Goal: Task Accomplishment & Management: Use online tool/utility

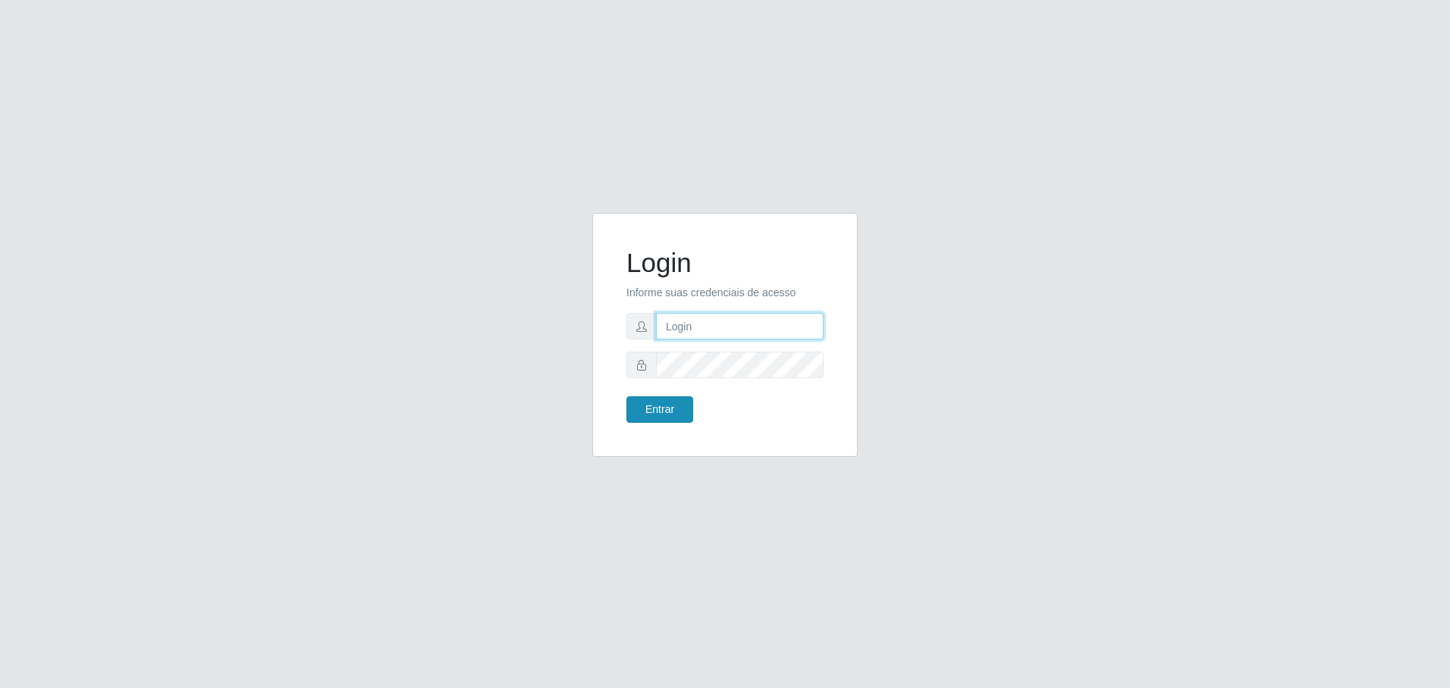
type input "[EMAIL_ADDRESS][DOMAIN_NAME]"
click at [666, 411] on button "Entrar" at bounding box center [659, 410] width 67 height 27
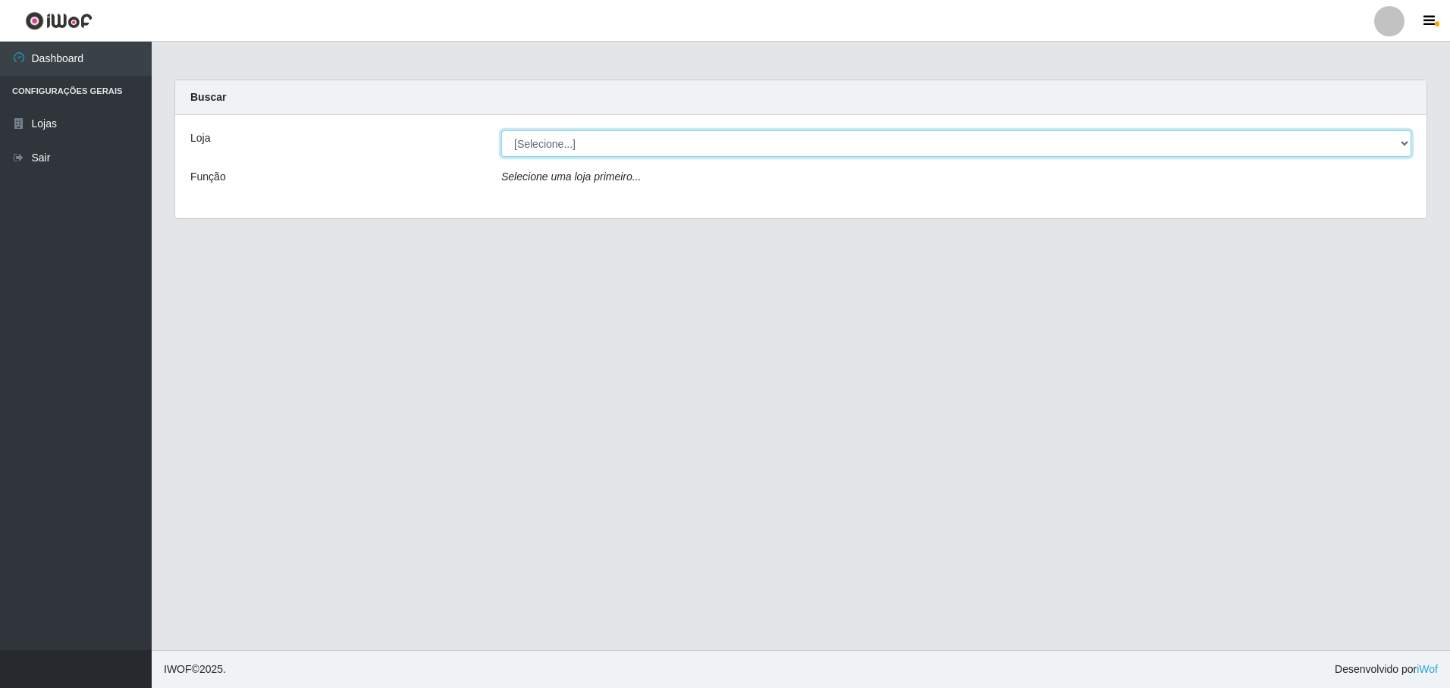
click at [535, 142] on select "[Selecione...] Extrabom - Loja 05 [GEOGRAPHIC_DATA]" at bounding box center [956, 143] width 910 height 27
select select "494"
click at [501, 130] on select "[Selecione...] Extrabom - Loja 05 [GEOGRAPHIC_DATA]" at bounding box center [956, 143] width 910 height 27
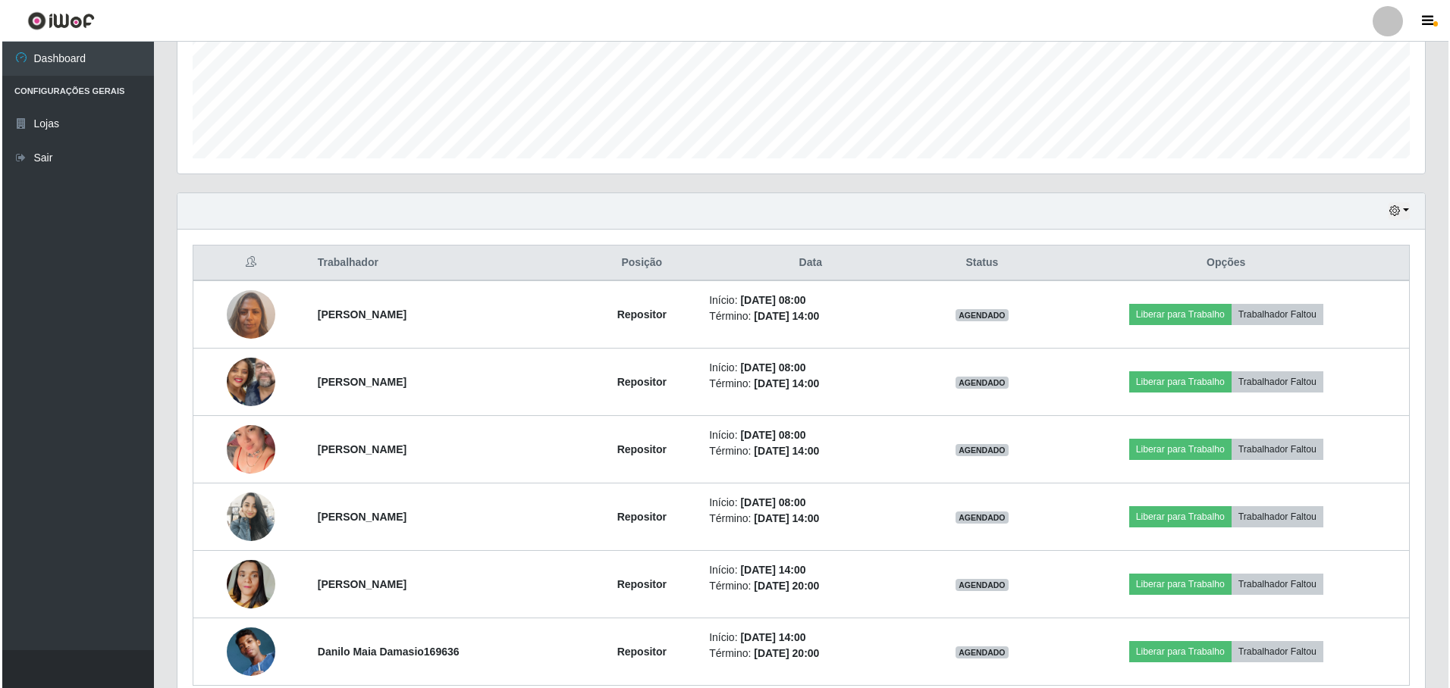
scroll to position [453, 0]
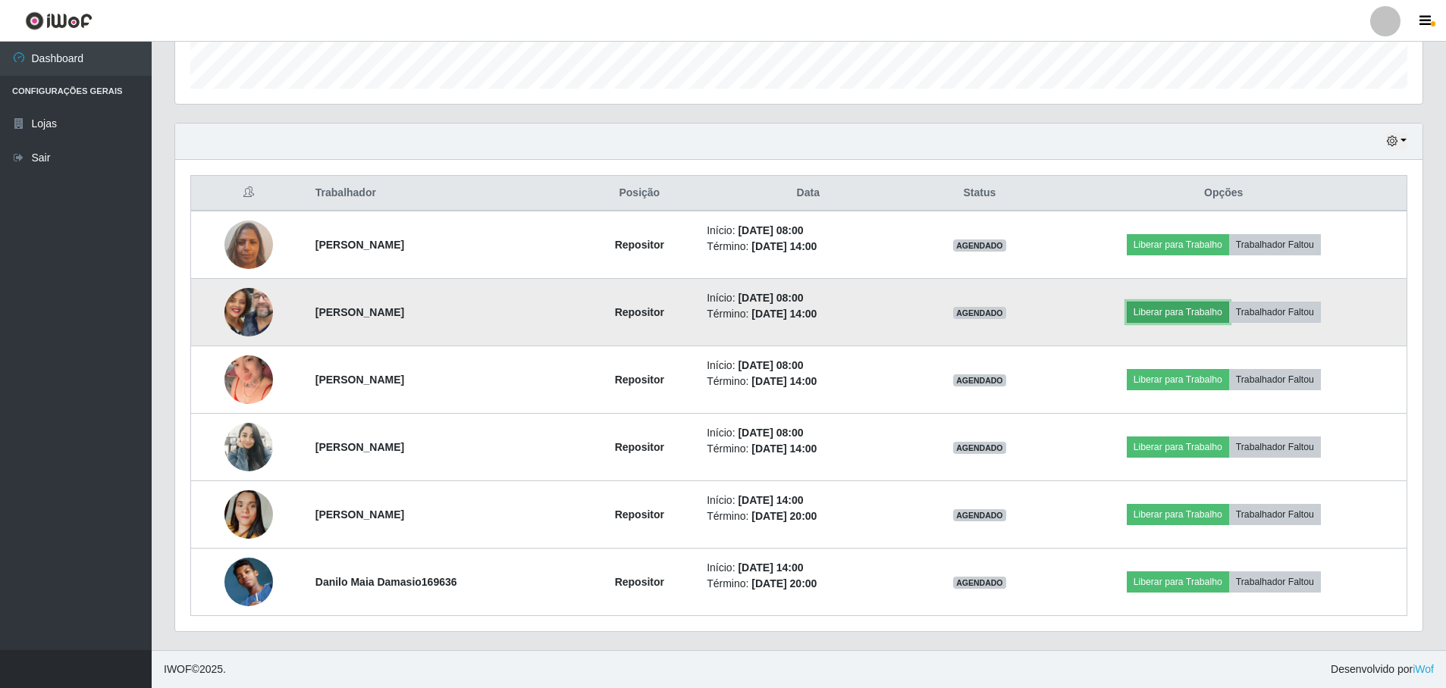
click at [1181, 306] on button "Liberar para Trabalho" at bounding box center [1178, 312] width 102 height 21
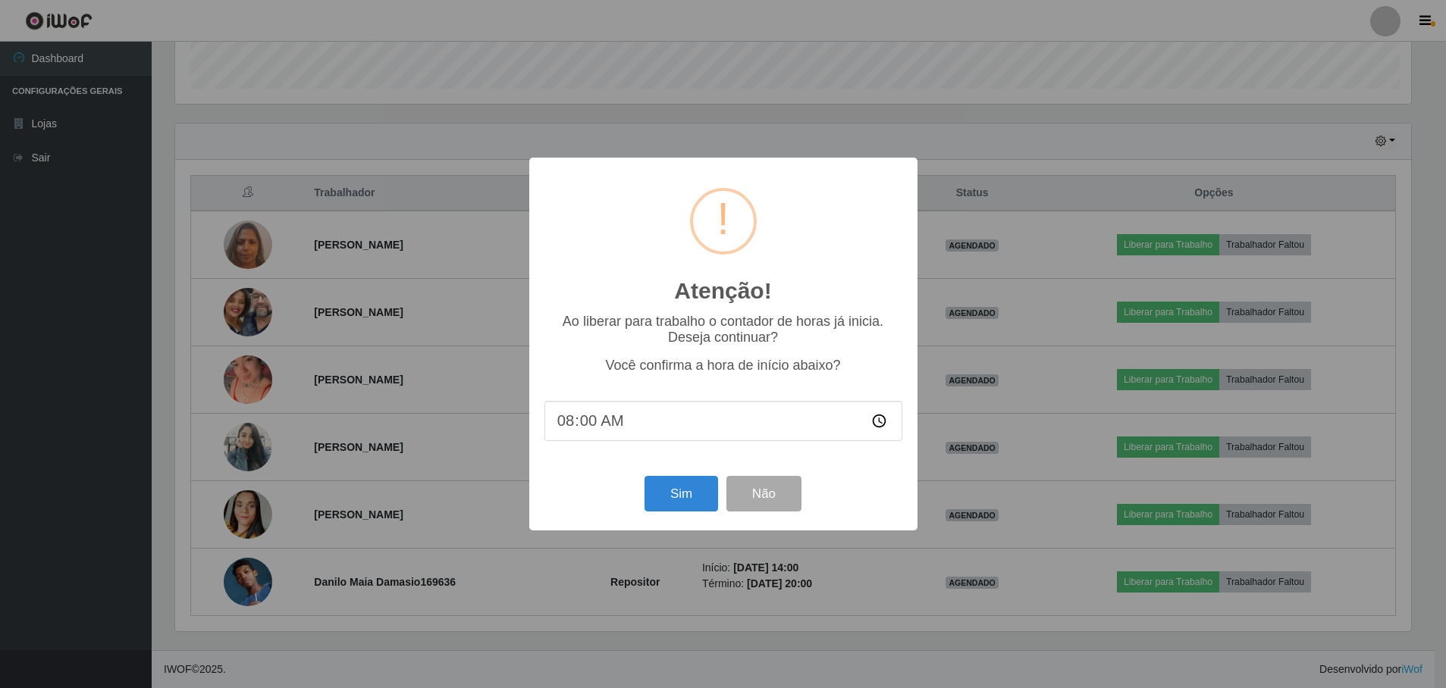
scroll to position [315, 1240]
click at [685, 490] on button "Sim" at bounding box center [683, 494] width 74 height 36
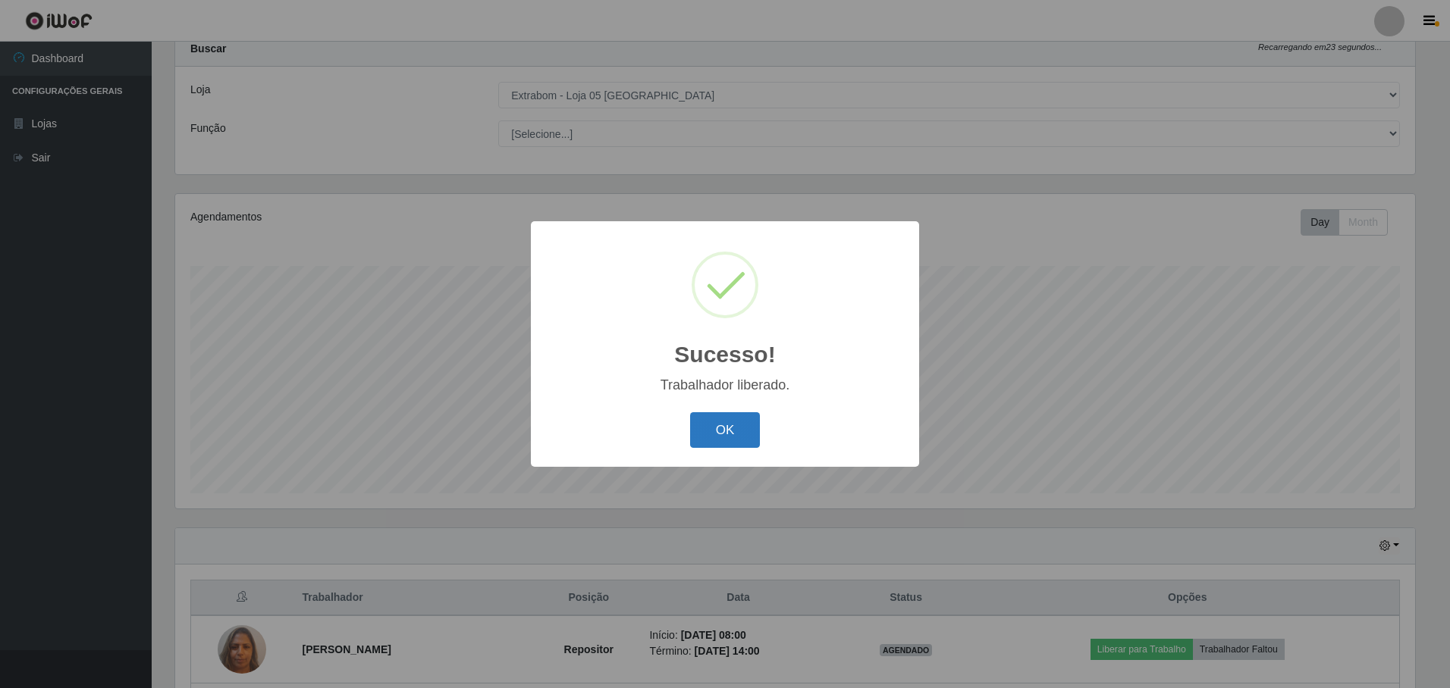
click at [732, 435] on button "OK" at bounding box center [725, 430] width 71 height 36
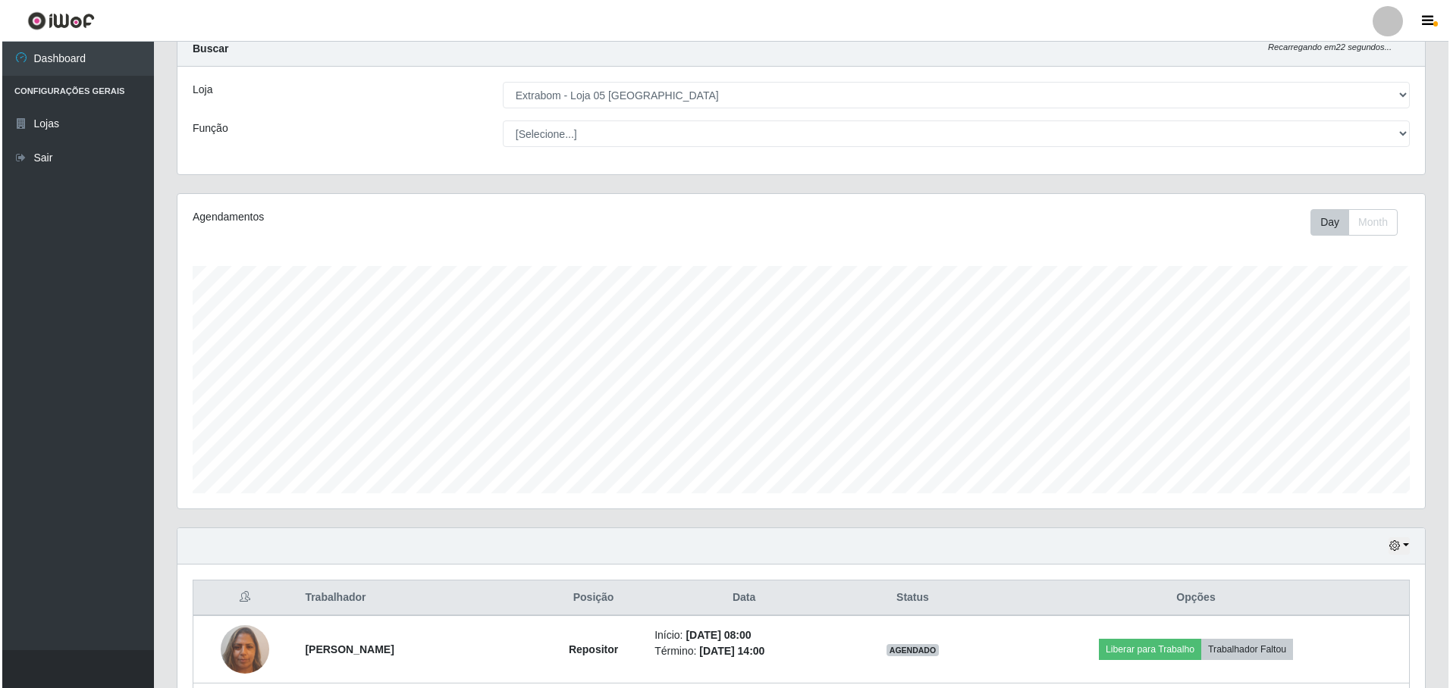
scroll to position [453, 0]
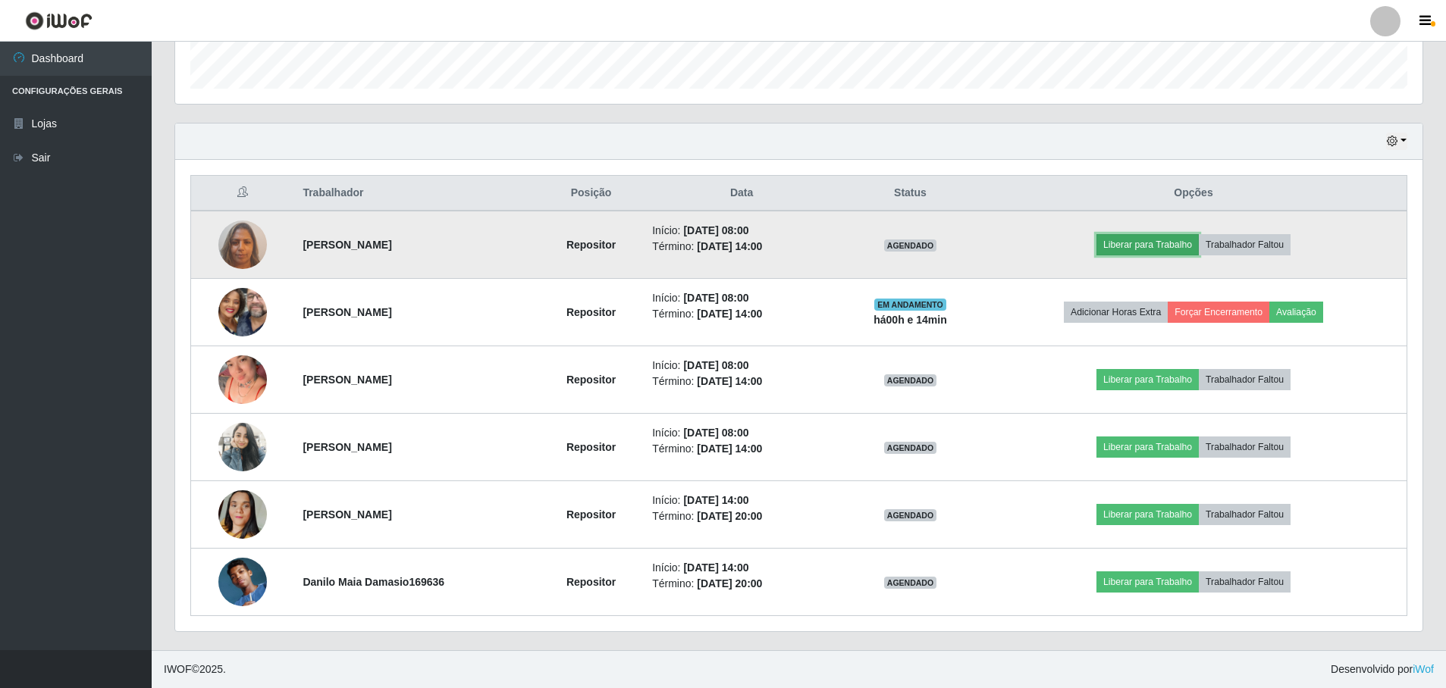
click at [1178, 246] on button "Liberar para Trabalho" at bounding box center [1147, 244] width 102 height 21
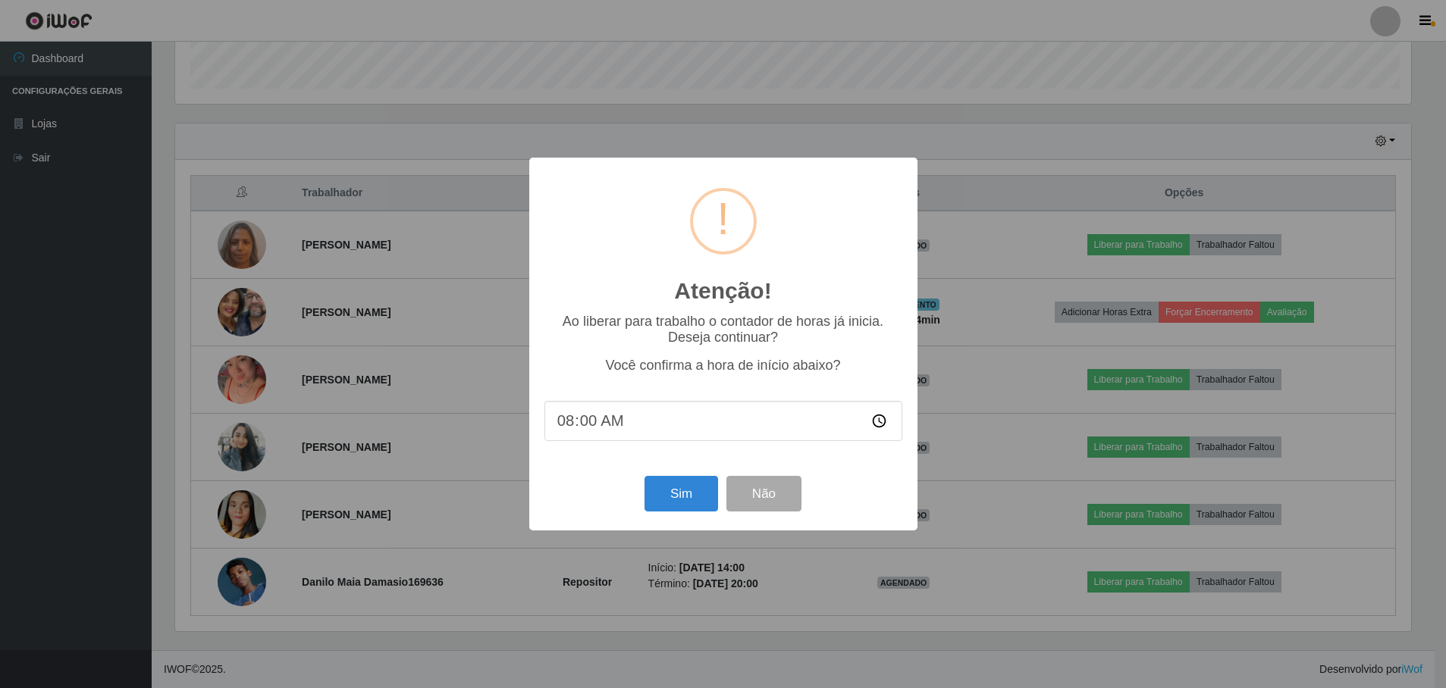
scroll to position [315, 1240]
click at [674, 494] on button "Sim" at bounding box center [683, 494] width 74 height 36
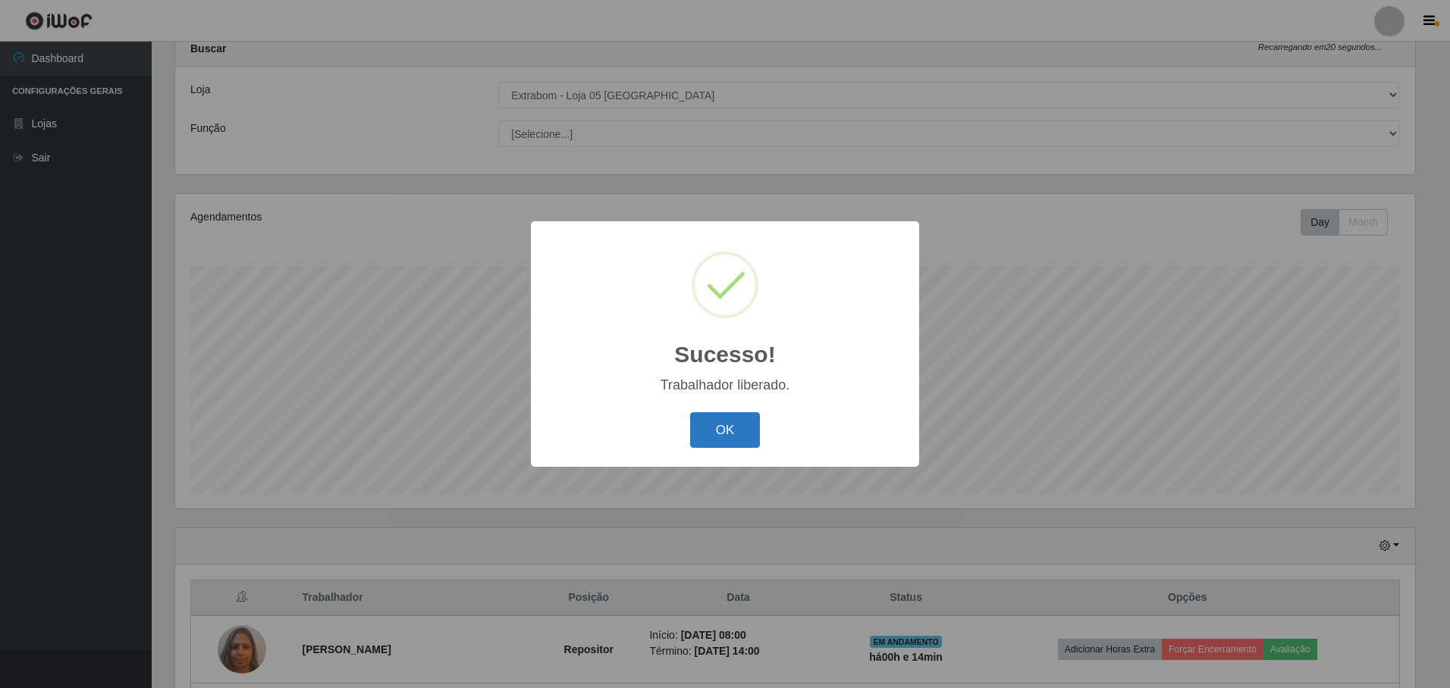
click at [732, 422] on button "OK" at bounding box center [725, 430] width 71 height 36
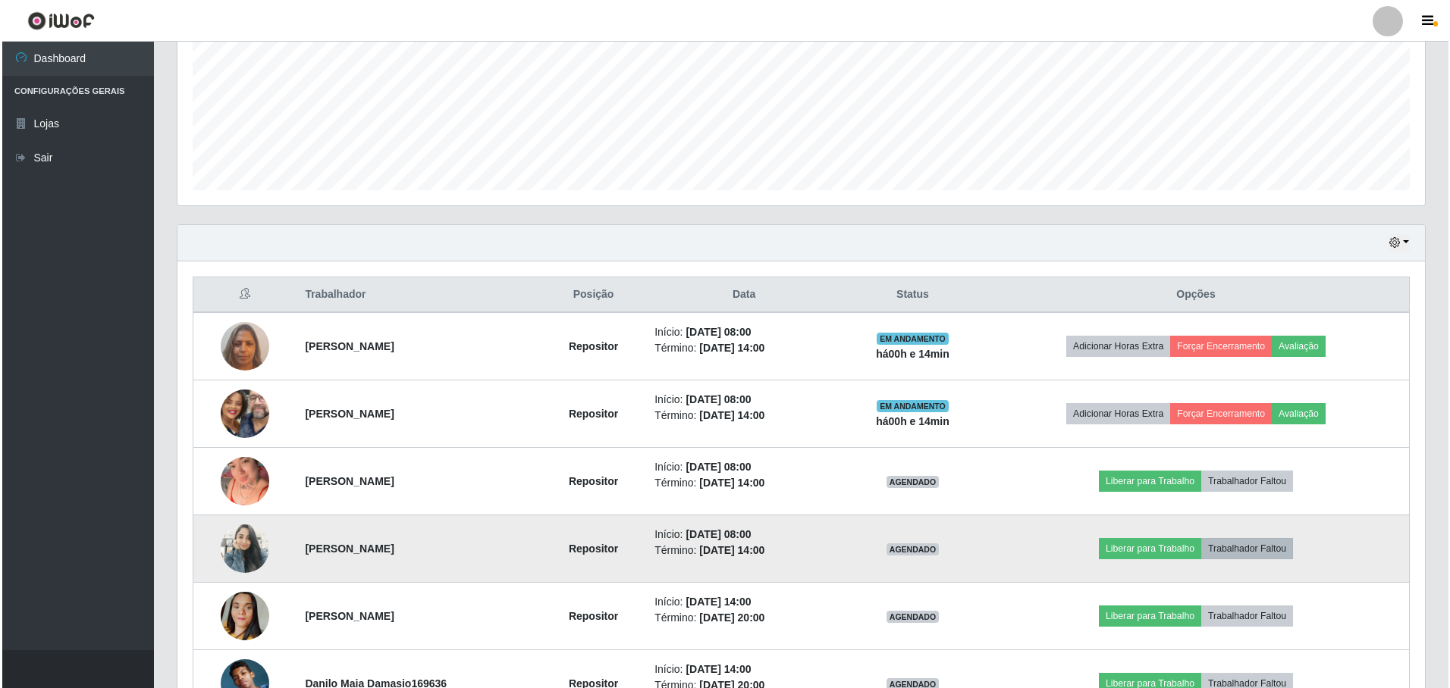
scroll to position [428, 0]
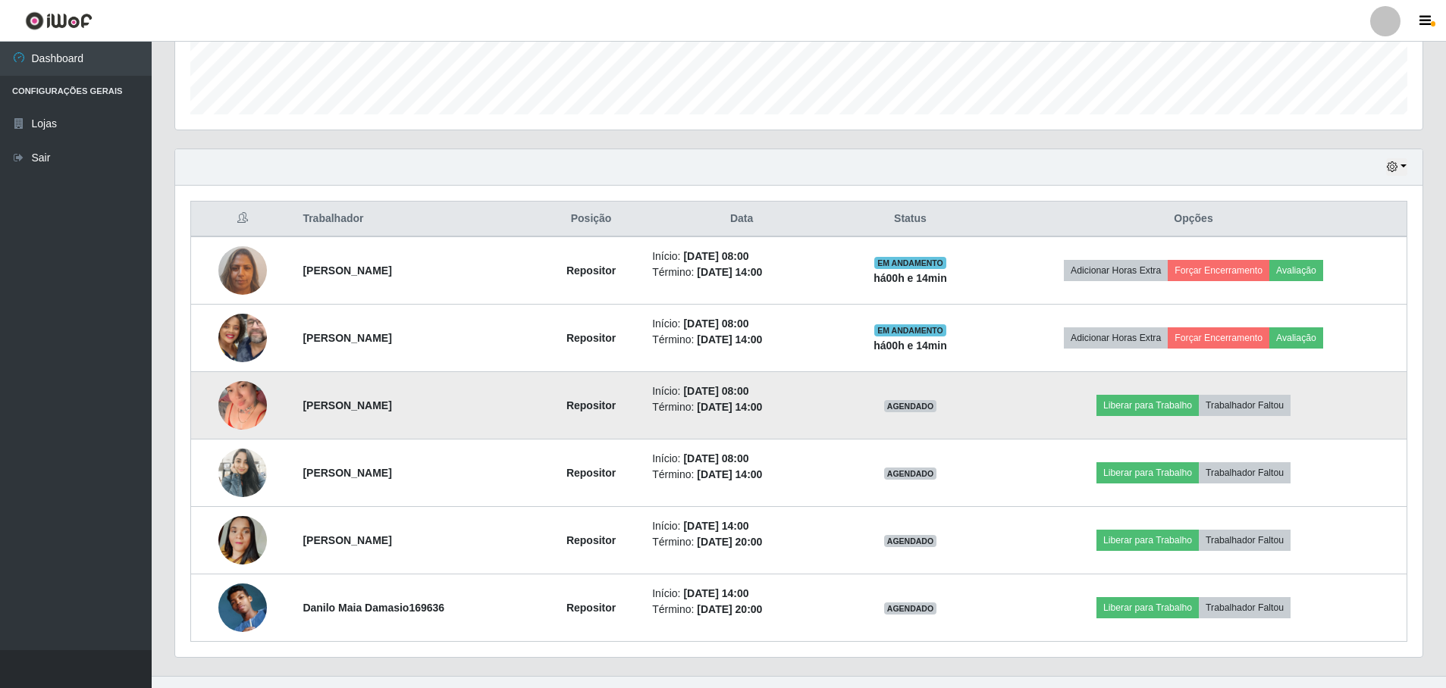
click at [237, 405] on img at bounding box center [242, 405] width 49 height 49
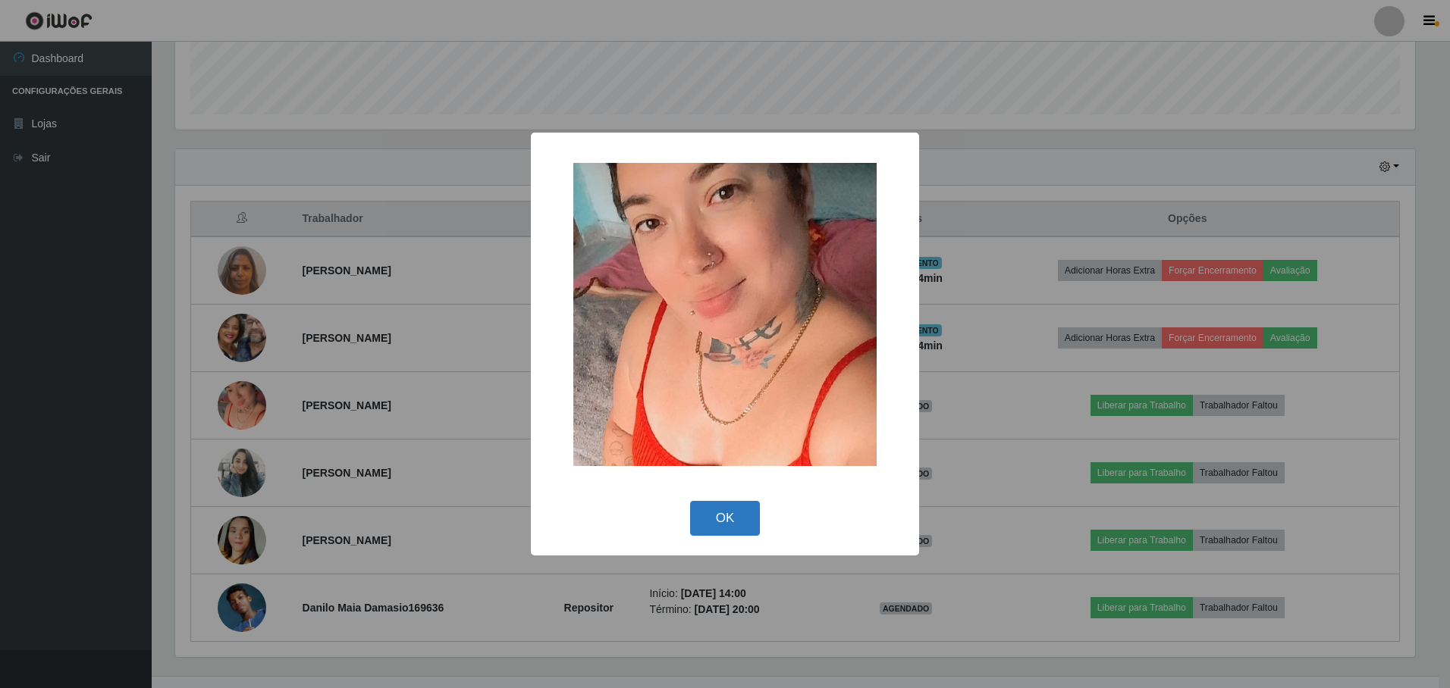
drag, startPoint x: 712, startPoint y: 494, endPoint x: 723, endPoint y: 508, distance: 17.3
click at [716, 499] on div "× OK Cancel" at bounding box center [725, 344] width 388 height 422
click at [717, 501] on button "OK" at bounding box center [725, 519] width 71 height 36
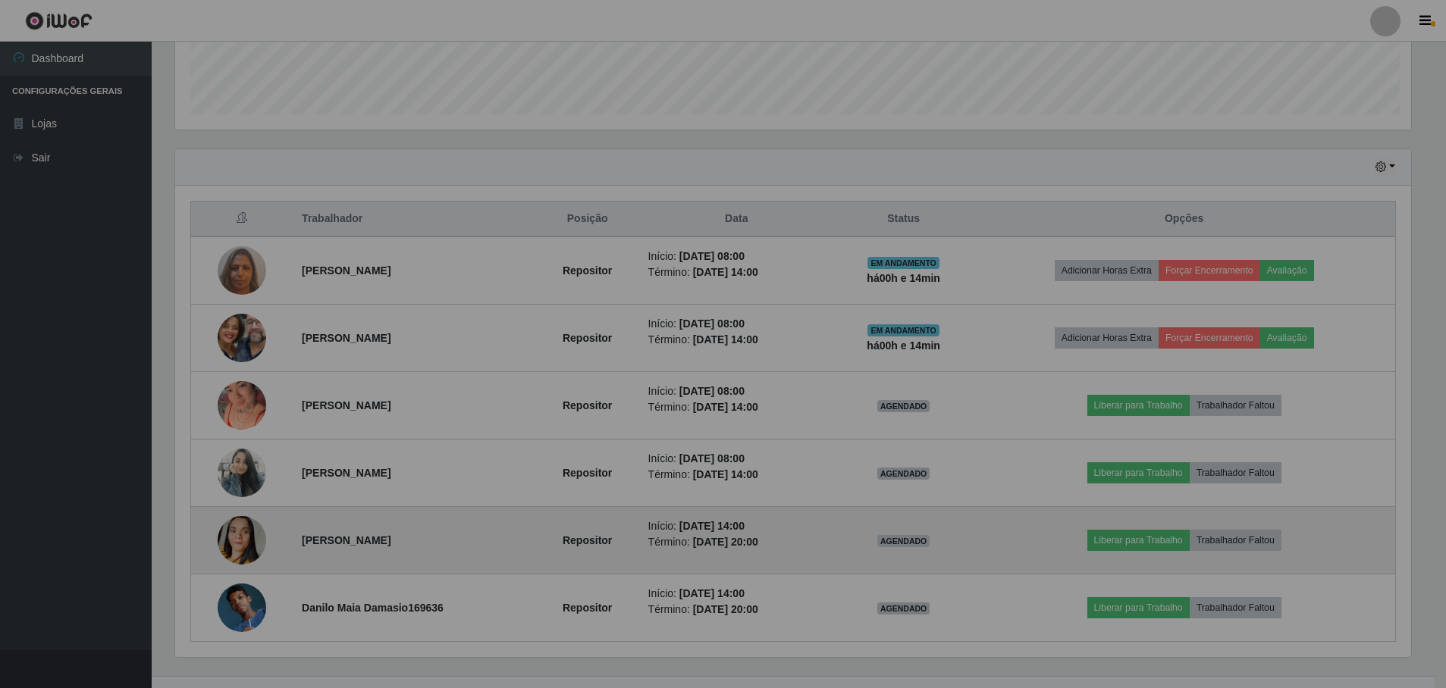
click at [728, 517] on td "Início: [DATE] 14:00 Término: [DATE] 20:00" at bounding box center [736, 540] width 195 height 67
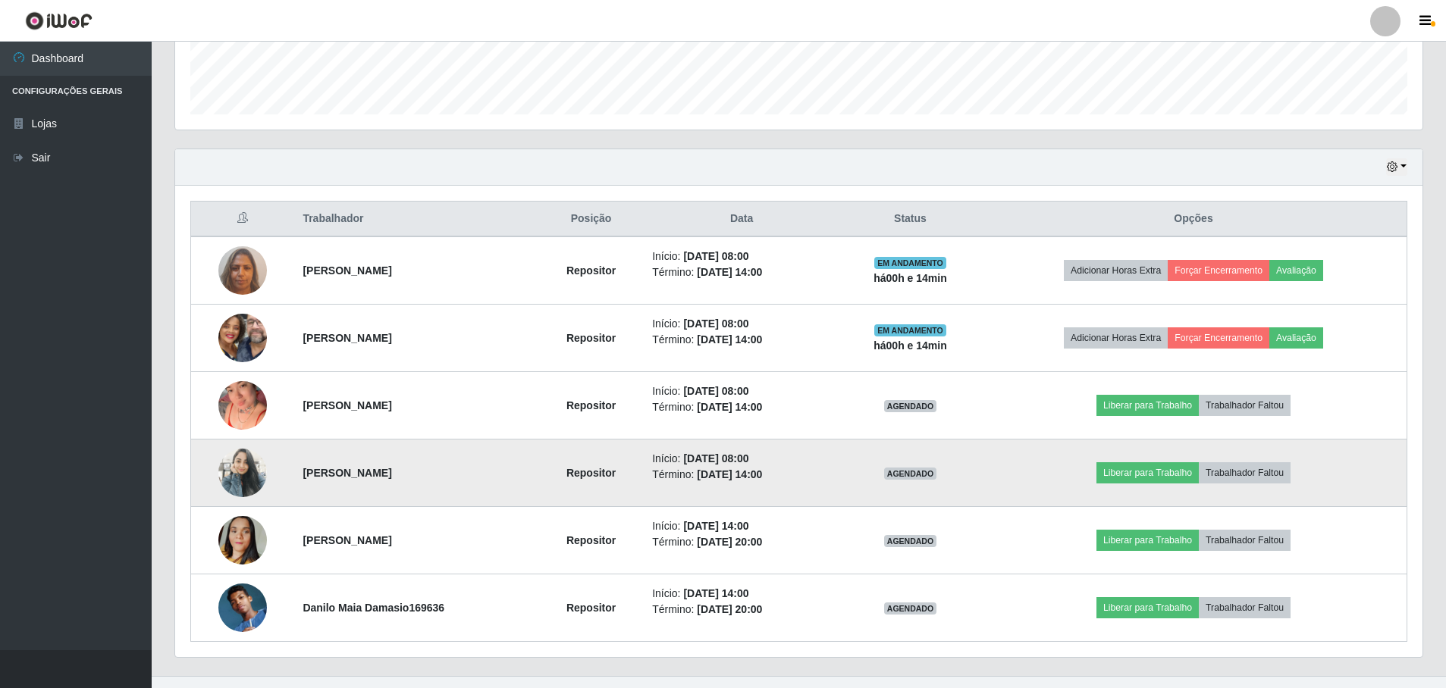
click at [243, 475] on img at bounding box center [242, 473] width 49 height 105
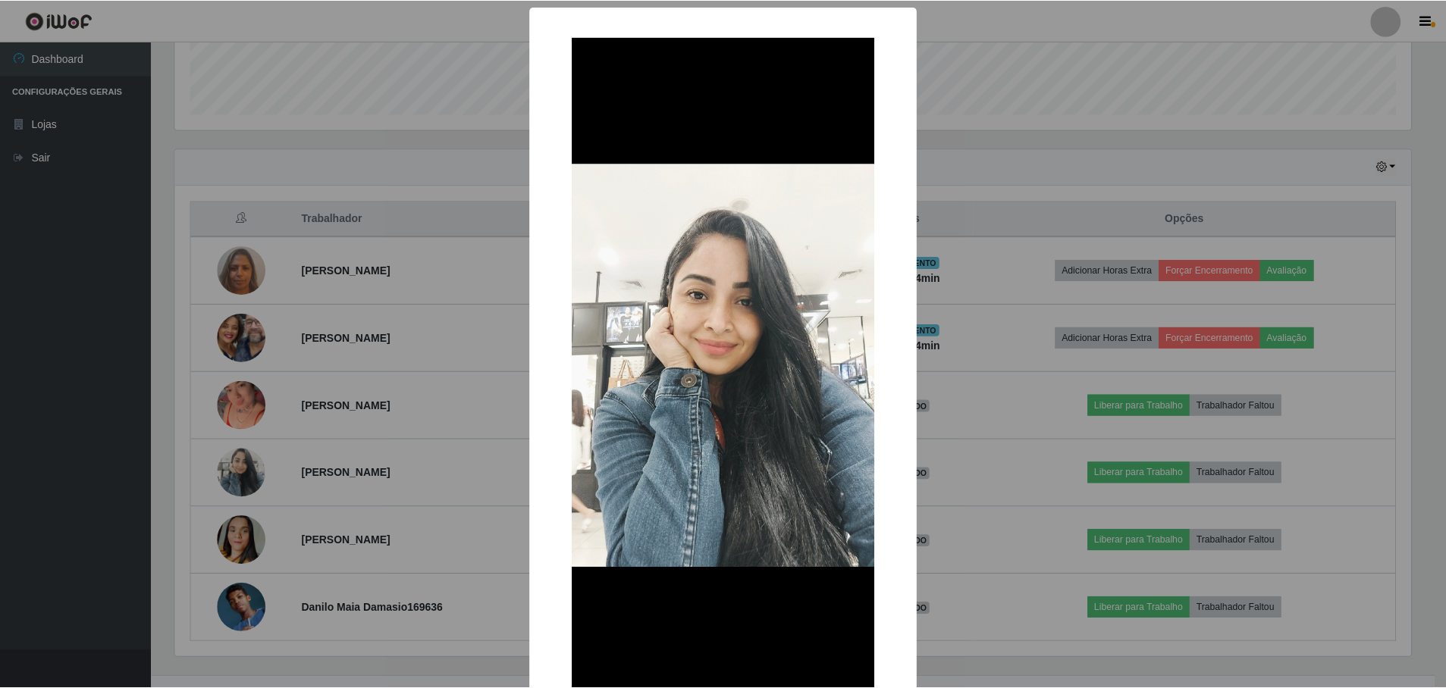
scroll to position [102, 0]
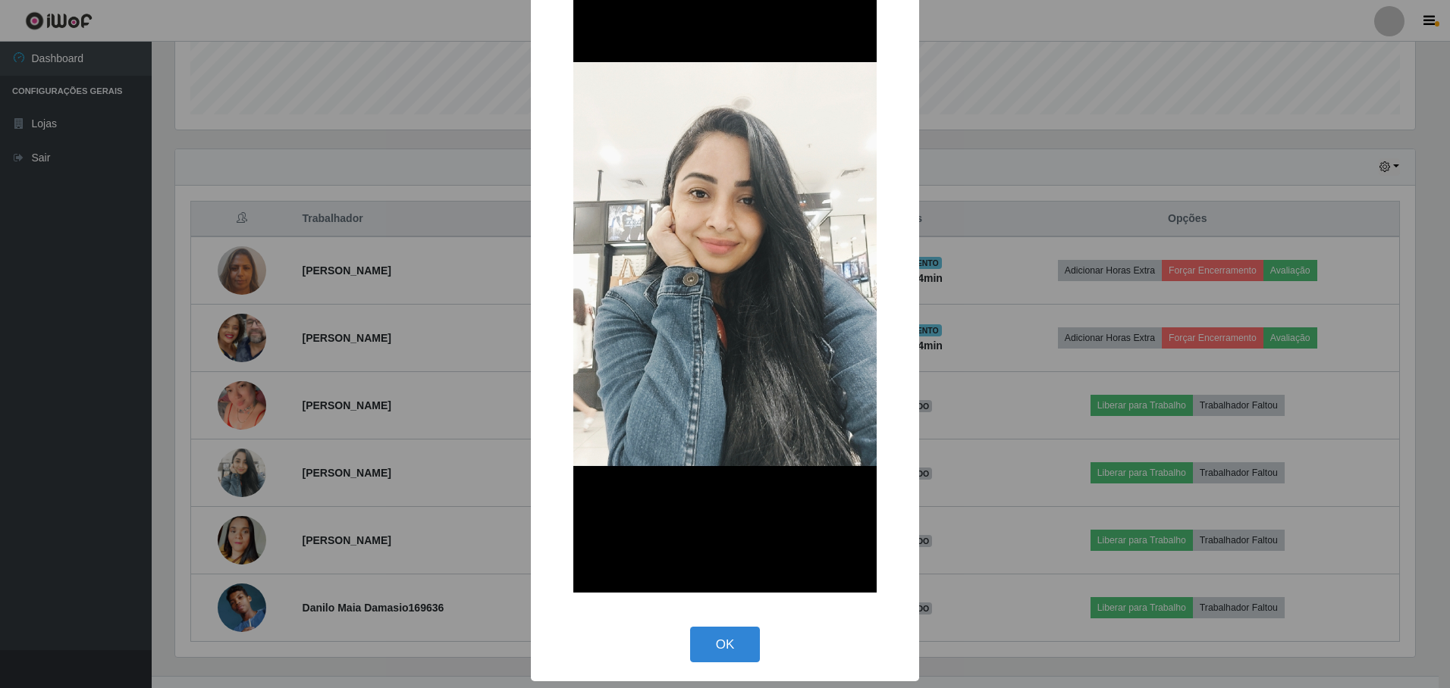
click at [760, 652] on div "OK Cancel" at bounding box center [725, 644] width 358 height 43
click at [729, 643] on button "OK" at bounding box center [725, 645] width 71 height 36
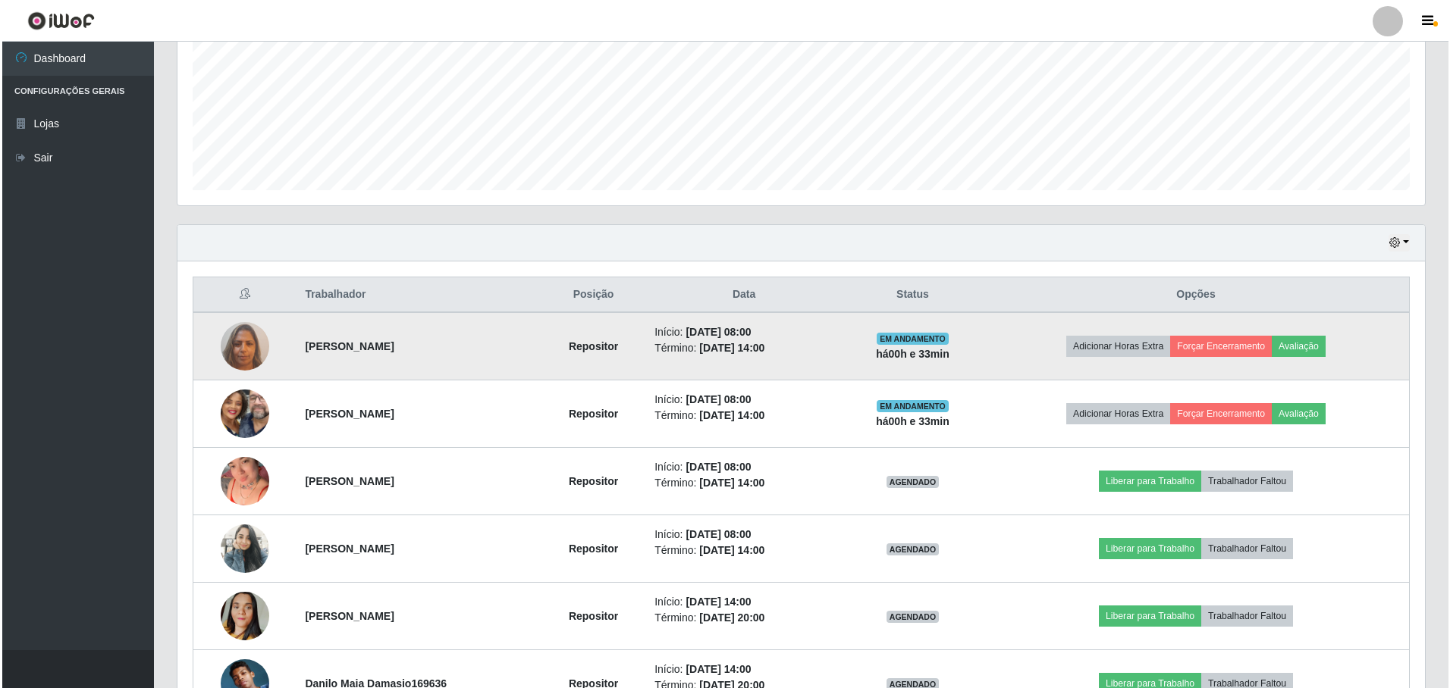
scroll to position [428, 0]
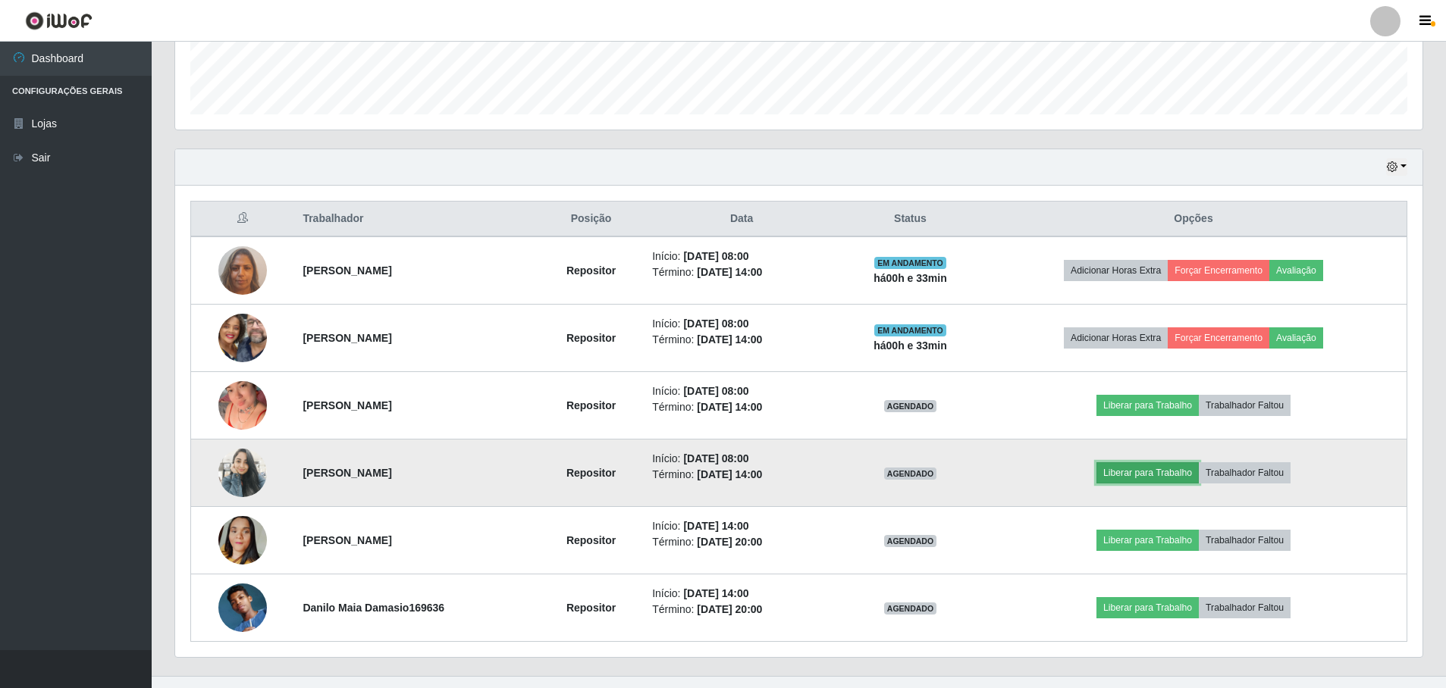
click at [1179, 480] on button "Liberar para Trabalho" at bounding box center [1147, 473] width 102 height 21
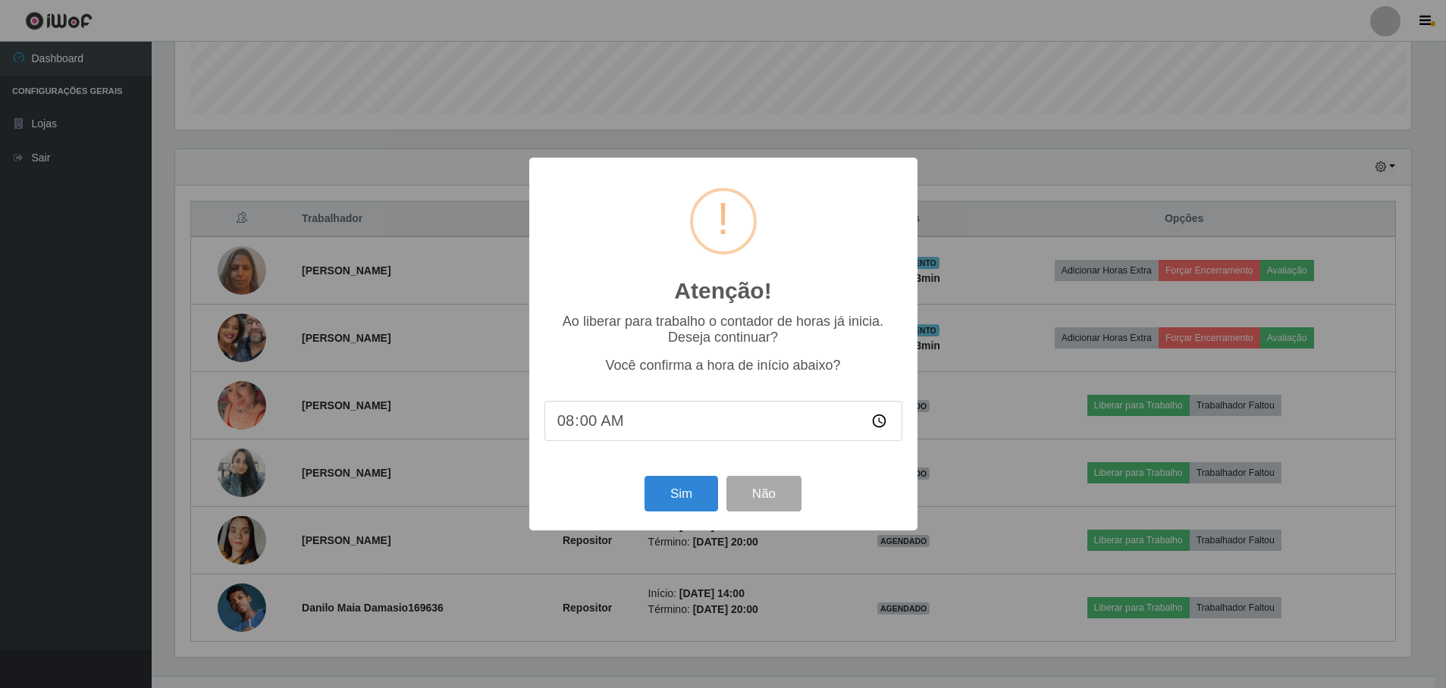
scroll to position [315, 1240]
click at [671, 499] on button "Sim" at bounding box center [683, 494] width 74 height 36
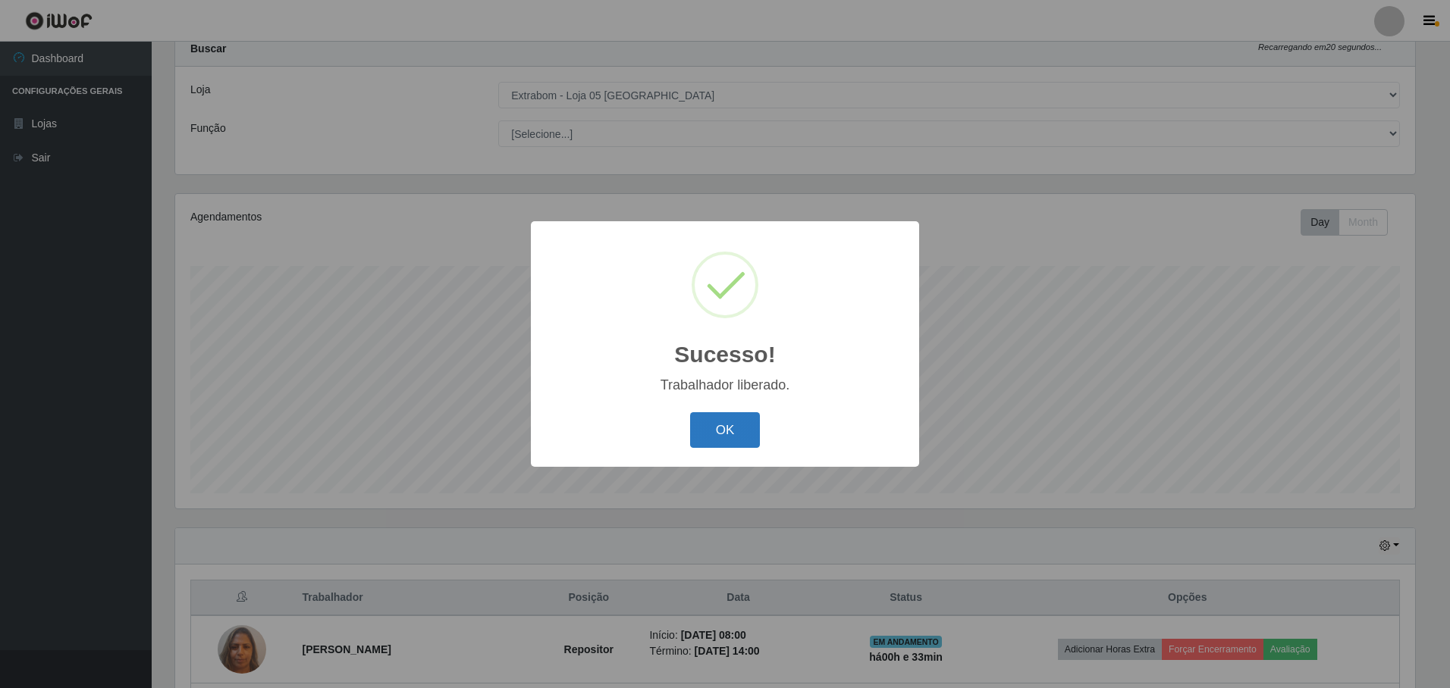
click at [745, 445] on button "OK" at bounding box center [725, 430] width 71 height 36
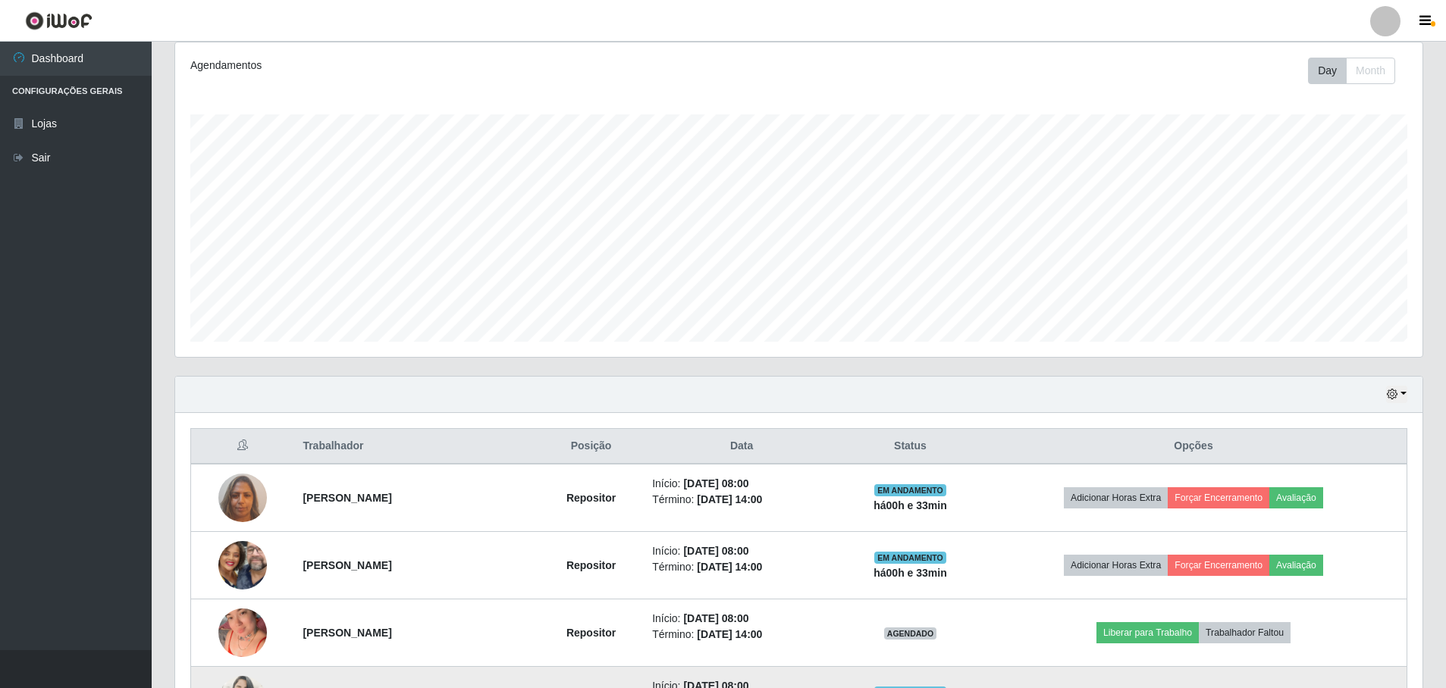
scroll to position [352, 0]
